Goal: Information Seeking & Learning: Learn about a topic

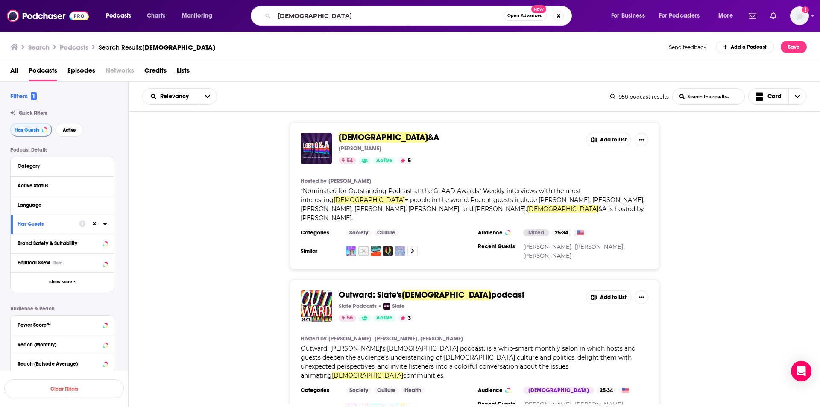
scroll to position [384, 0]
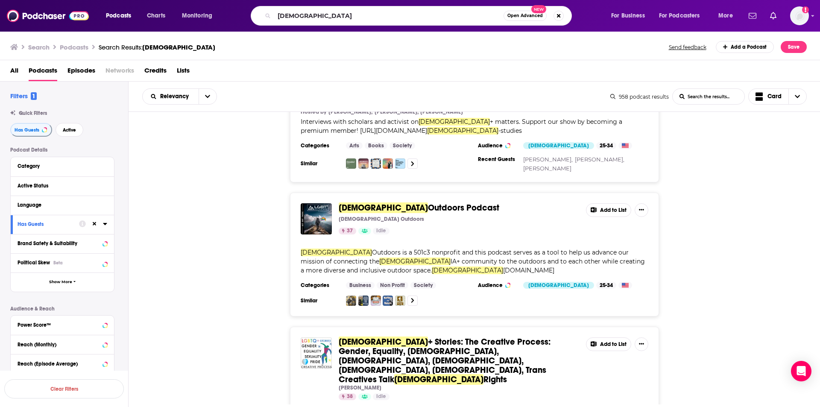
drag, startPoint x: 358, startPoint y: 12, endPoint x: 220, endPoint y: 12, distance: 137.6
click at [220, 12] on div "Podcasts Charts Monitoring [DEMOGRAPHIC_DATA] Open Advanced New For Business Fo…" at bounding box center [420, 16] width 641 height 20
type input "Mentors on the Mic"
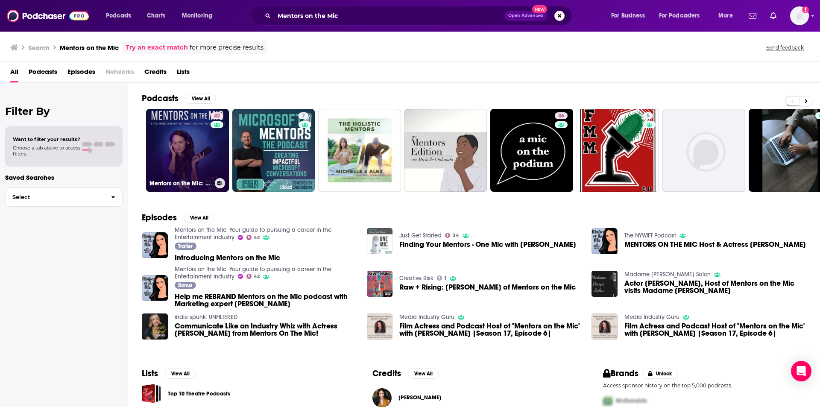
click at [192, 158] on link "42 Mentors on the Mic: Your guide to pursuing a career in the Entertainment ind…" at bounding box center [187, 150] width 83 height 83
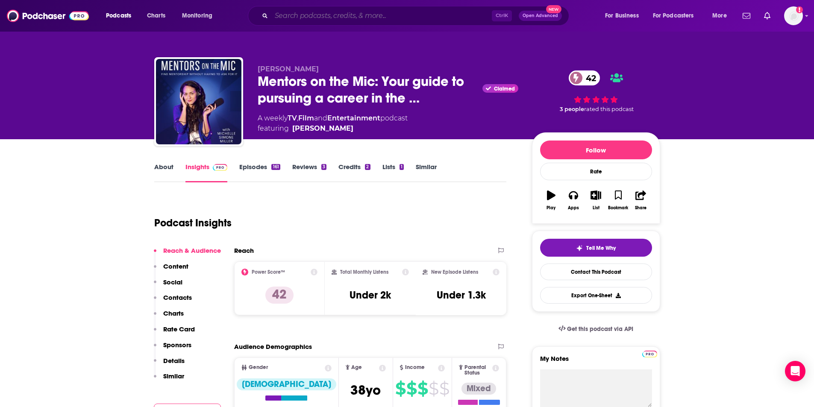
click at [319, 14] on input "Search podcasts, credits, & more..." at bounding box center [381, 16] width 220 height 14
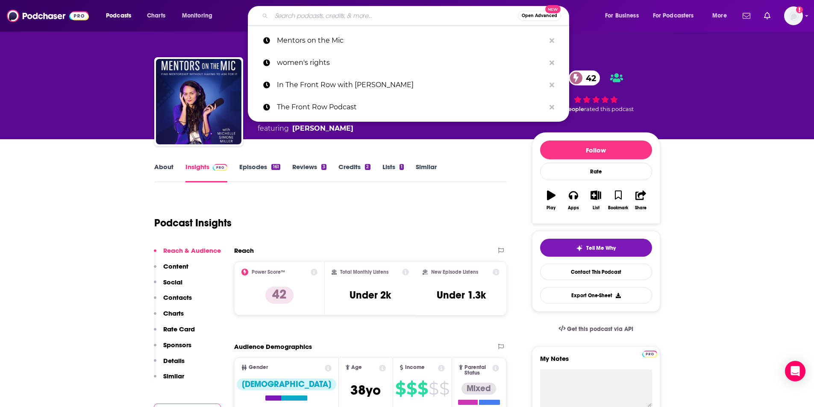
paste input "The [PERSON_NAME] Show"
type input "The [PERSON_NAME] Show"
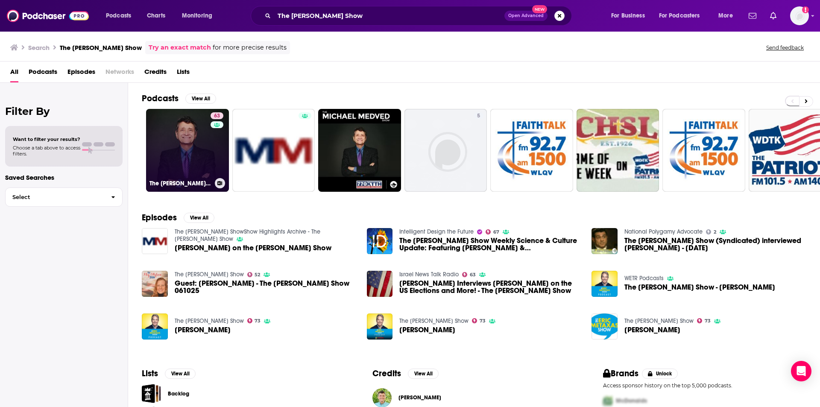
click at [199, 142] on link "63 The [PERSON_NAME] Show" at bounding box center [187, 150] width 83 height 83
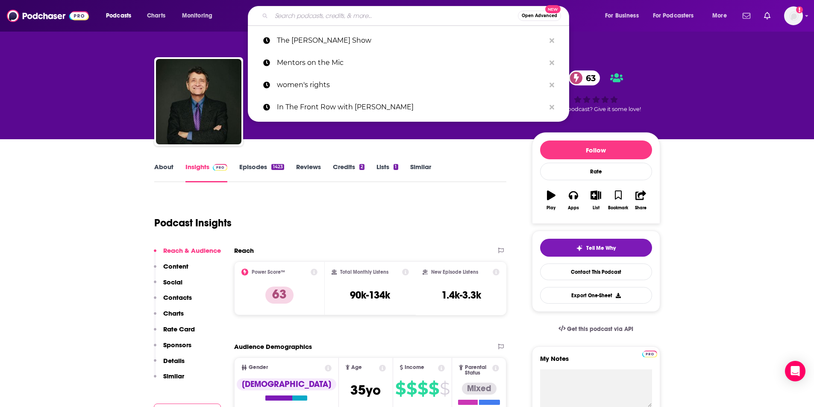
click at [313, 13] on input "Search podcasts, credits, & more..." at bounding box center [394, 16] width 247 height 14
paste input "[PERSON_NAME]'s Take with [PERSON_NAME] Podcast"
type input "[PERSON_NAME]'s Take with [PERSON_NAME] Podcast"
